Goal: Task Accomplishment & Management: Manage account settings

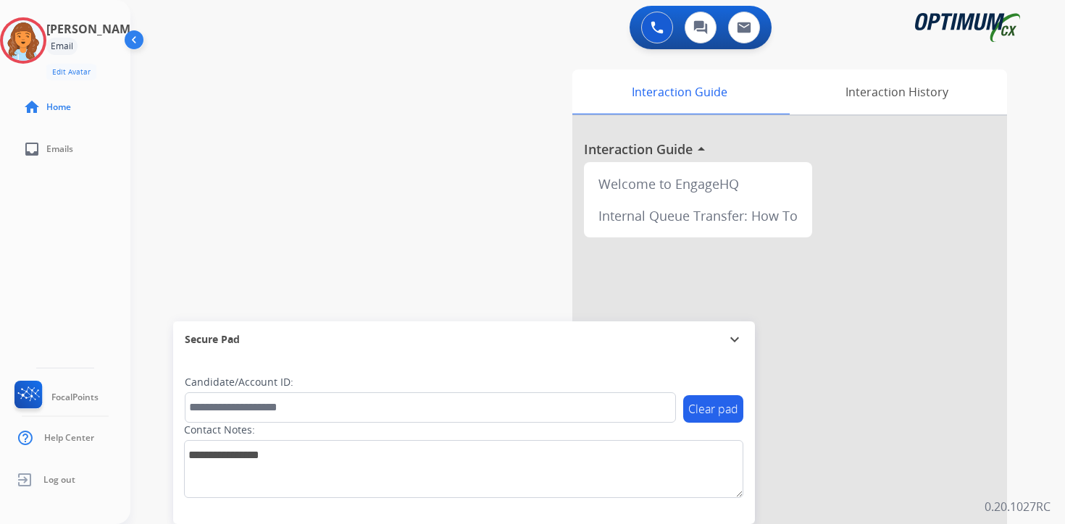
click at [1046, 484] on div "0 Voice Interactions 0 Chat Interactions 0 Email Interactions swap_horiz Break …" at bounding box center [597, 262] width 934 height 524
click at [42, 36] on img at bounding box center [23, 40] width 41 height 41
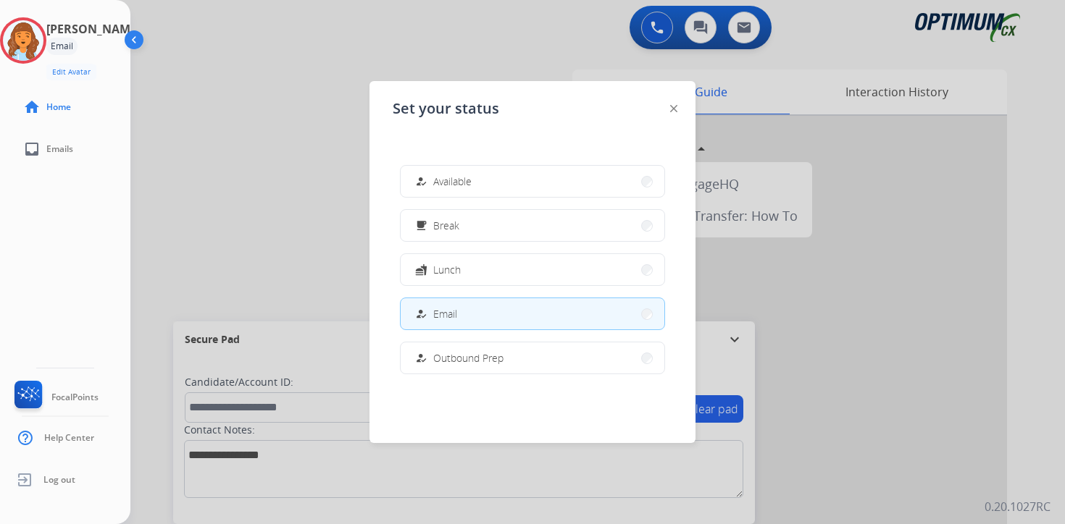
scroll to position [241, 0]
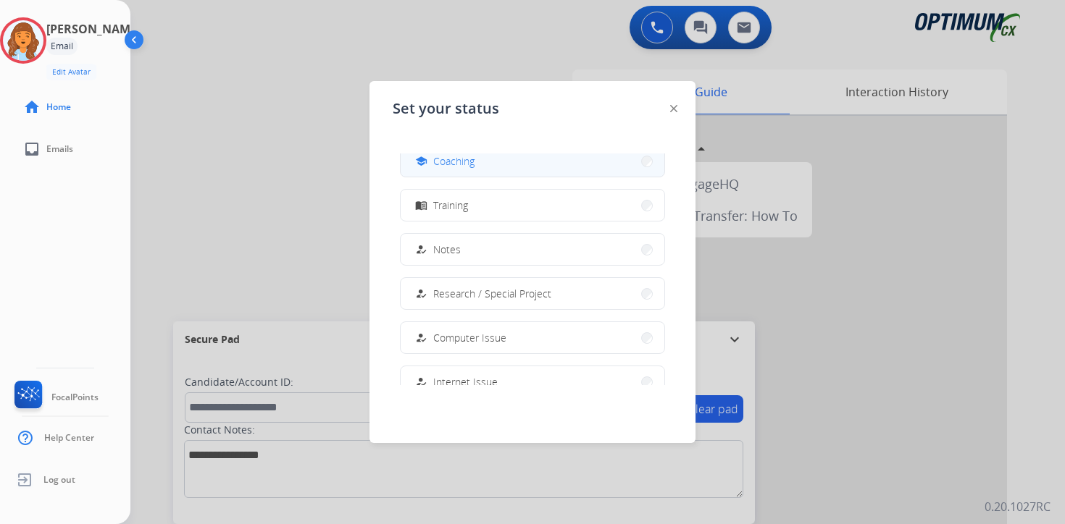
click at [463, 164] on span "Coaching" at bounding box center [453, 161] width 41 height 15
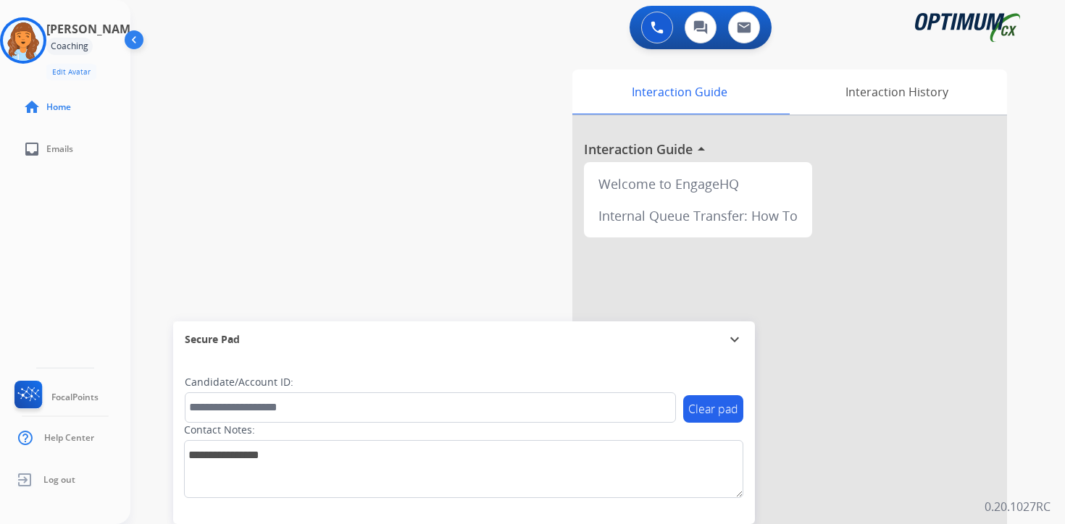
click at [1063, 493] on div "0 Voice Interactions 0 Chat Interactions 0 Email Interactions swap_horiz Break …" at bounding box center [597, 262] width 934 height 524
click at [1034, 227] on div "0 Voice Interactions 0 Chat Interactions 0 Email Interactions swap_horiz Break …" at bounding box center [597, 262] width 934 height 524
click at [43, 26] on img at bounding box center [23, 40] width 41 height 41
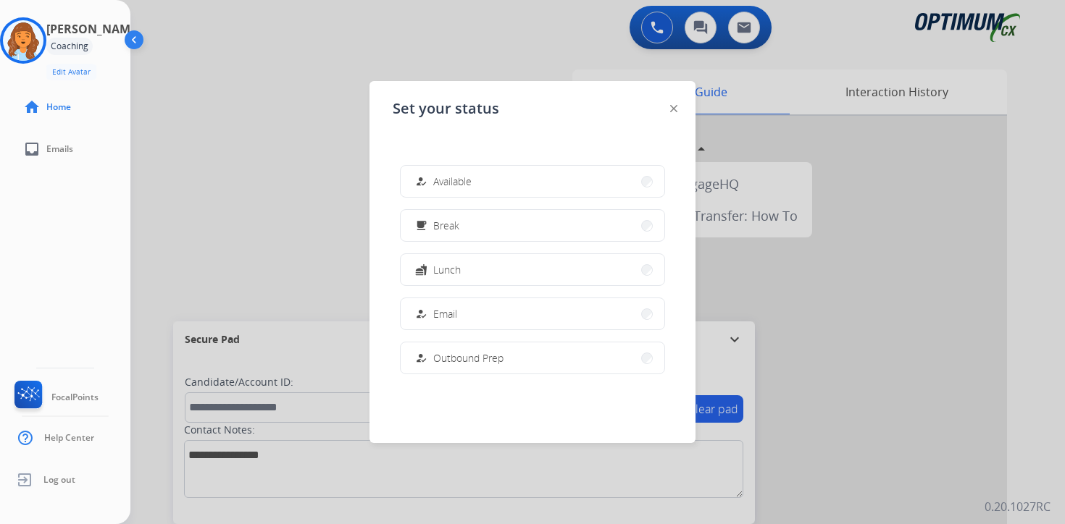
scroll to position [361, 0]
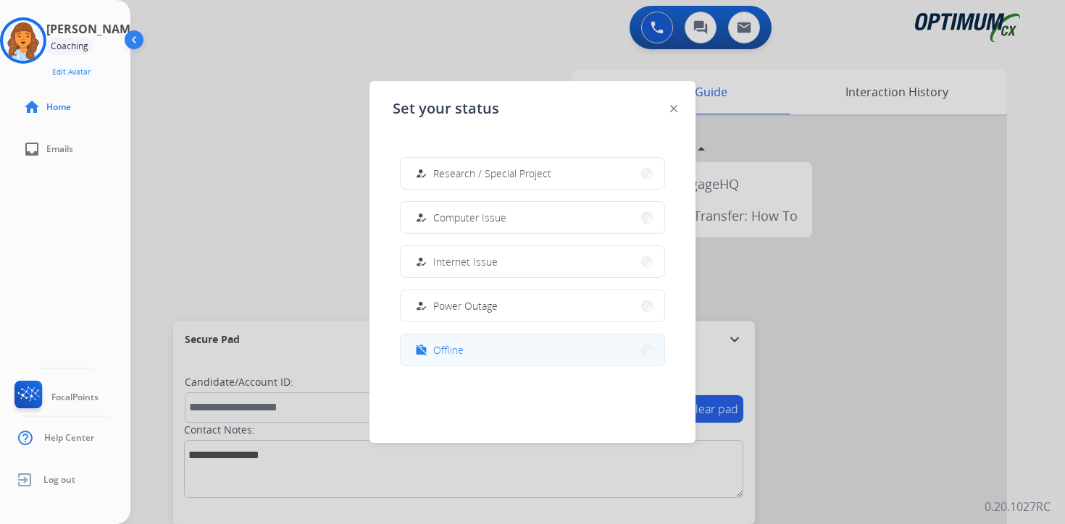
click at [484, 337] on button "work_off Offline" at bounding box center [532, 350] width 264 height 31
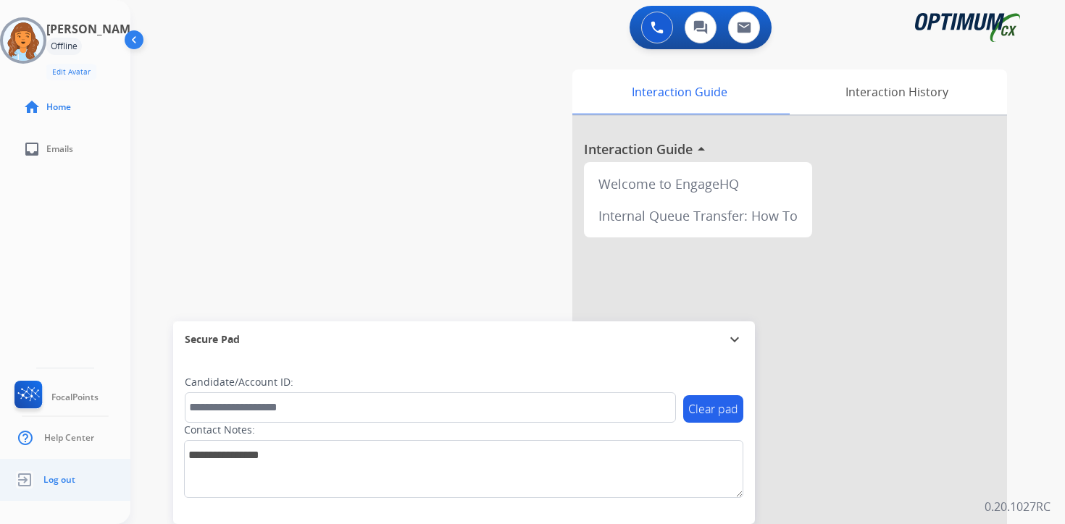
click at [50, 482] on span "Log out" at bounding box center [59, 480] width 32 height 12
